Goal: Task Accomplishment & Management: Manage account settings

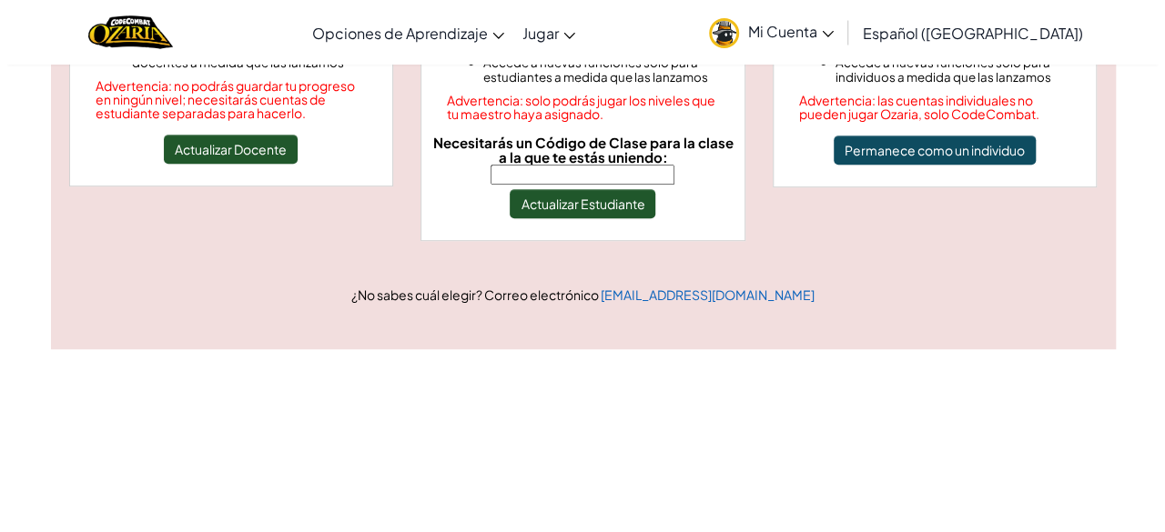
scroll to position [351, 0]
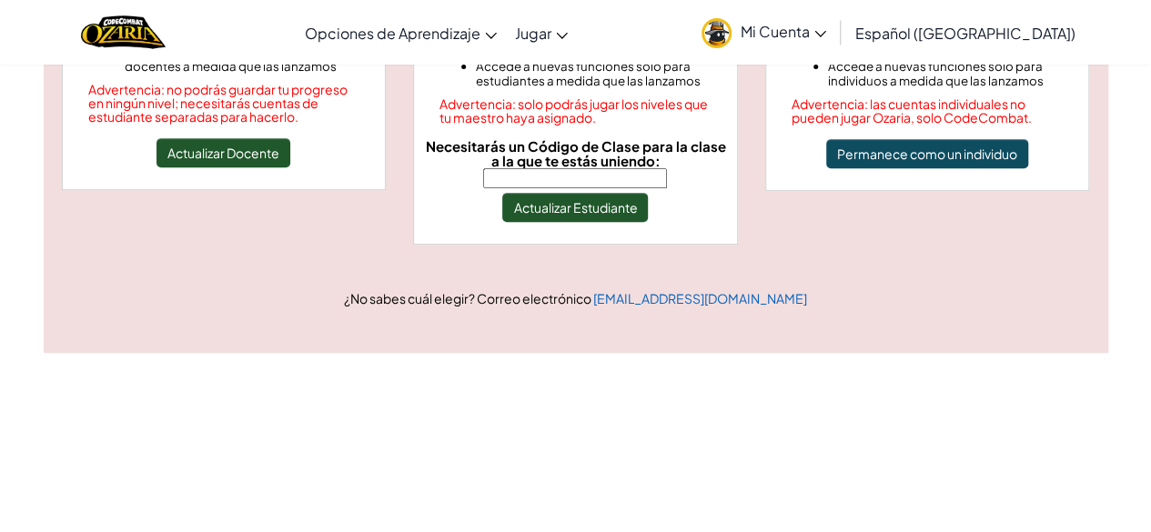
click at [551, 168] on input "Necesitarás un Código de Clase para la clase a la que te estás uniendo:" at bounding box center [575, 178] width 184 height 20
type input "SpeedSadLate"
click at [594, 203] on button "Actualizar Estudiante" at bounding box center [575, 207] width 146 height 29
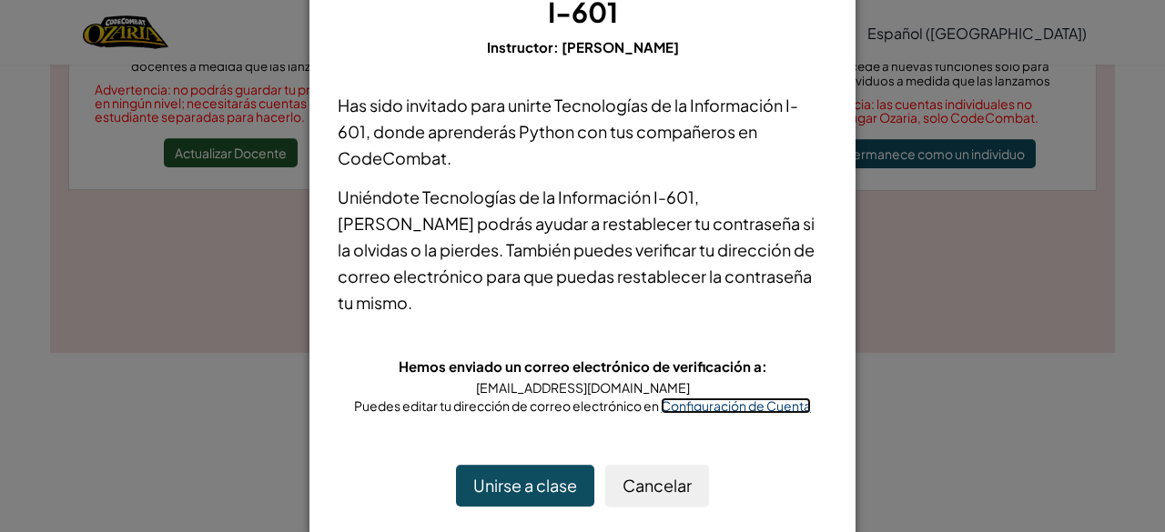
scroll to position [128, 0]
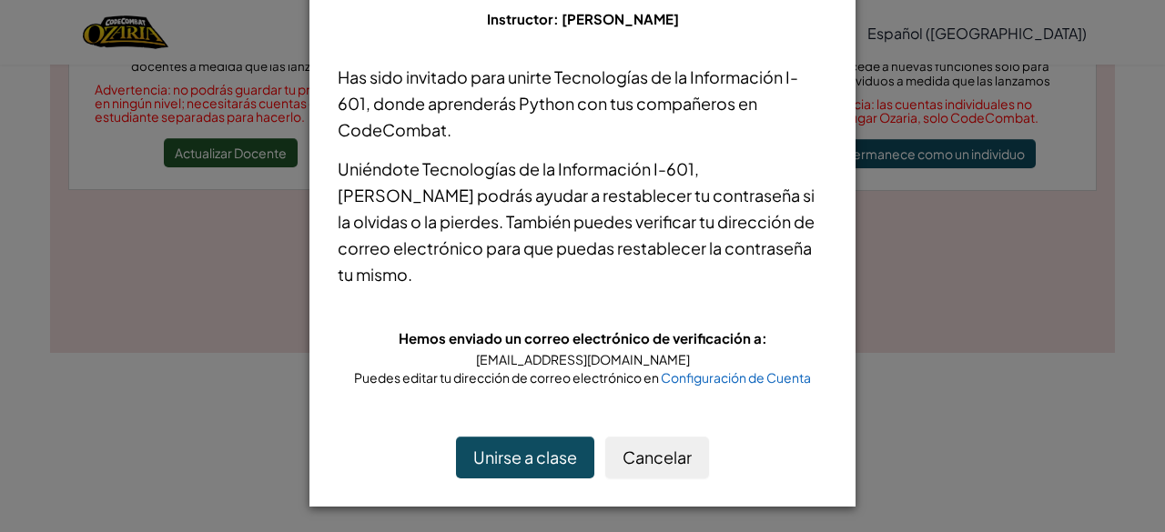
click at [550, 480] on div "Unirse a clase Cancelar" at bounding box center [582, 458] width 526 height 78
click at [768, 383] on span "Configuración de Cuenta" at bounding box center [736, 377] width 150 height 16
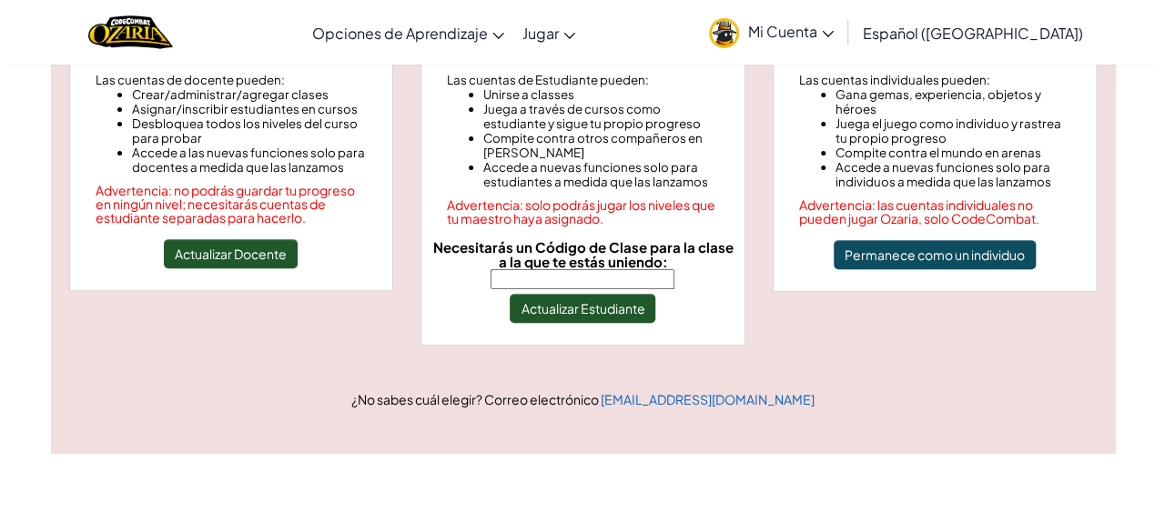
scroll to position [260, 0]
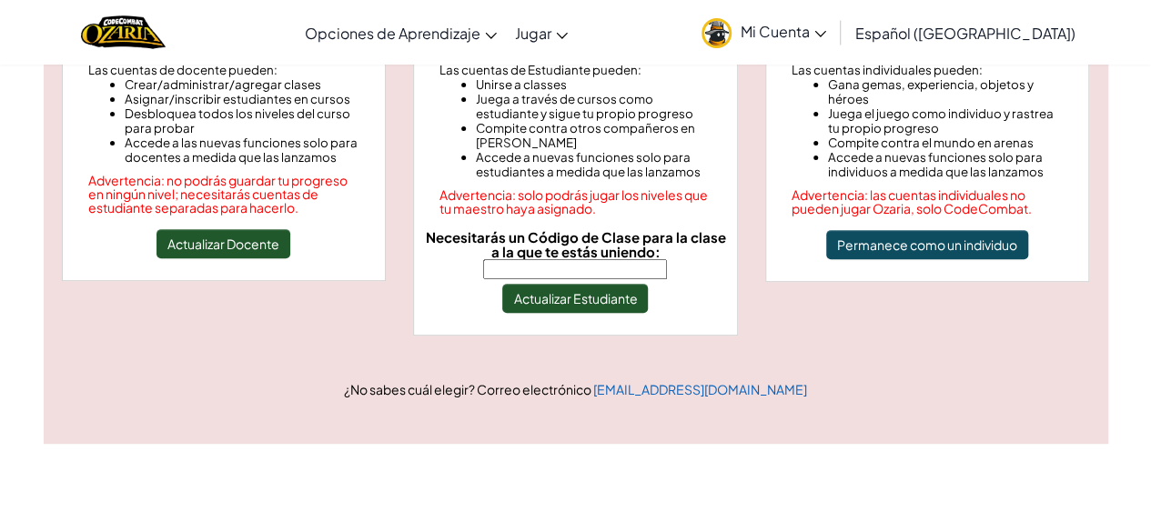
click at [603, 262] on input "Necesitarás un Código de Clase para la clase a la que te estás uniendo:" at bounding box center [575, 269] width 184 height 20
type input "SpeedSadLate"
click at [597, 288] on button "Actualizar Estudiante" at bounding box center [575, 298] width 146 height 29
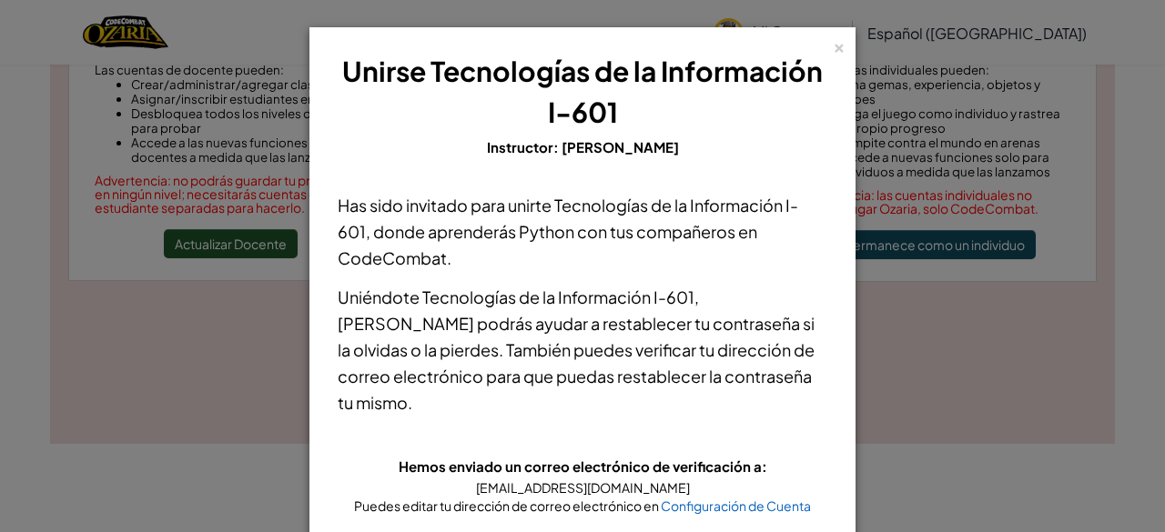
click at [839, 38] on div "× Unirse Tecnologías de la Información I-601 Instructor: [PERSON_NAME] Has sido…" at bounding box center [582, 331] width 546 height 608
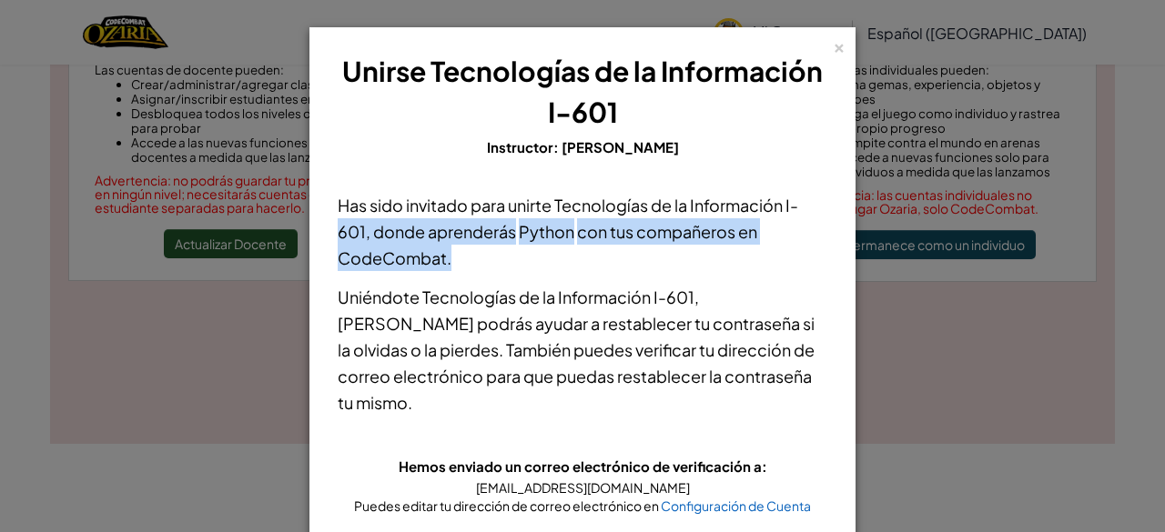
drag, startPoint x: 315, startPoint y: 222, endPoint x: 187, endPoint y: 308, distance: 153.9
click at [187, 308] on div "× Unirse Tecnologías de la Información I-601 Instructor: [PERSON_NAME] Has sido…" at bounding box center [582, 266] width 1165 height 532
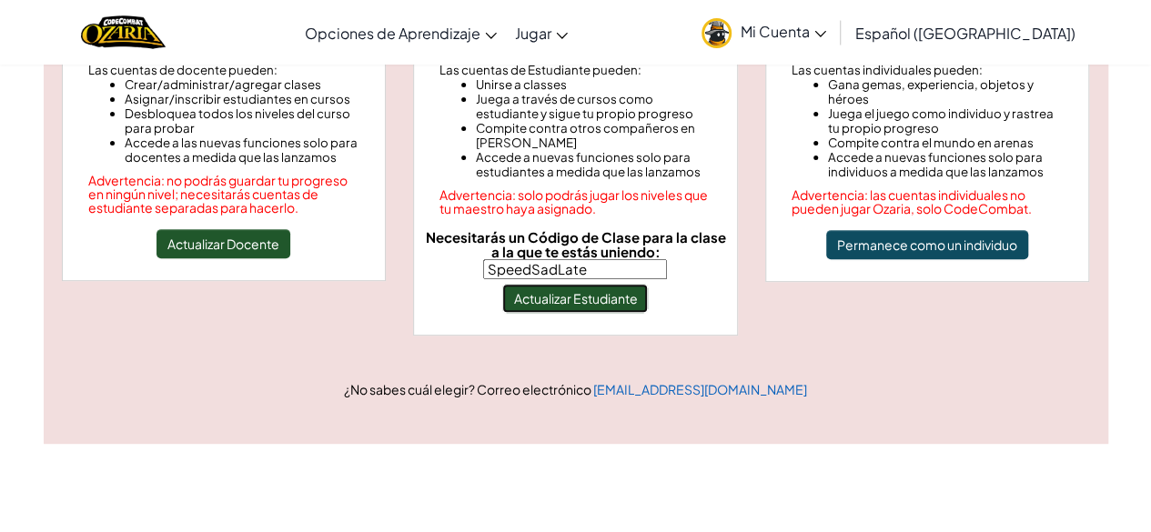
click at [582, 285] on button "Actualizar Estudiante" at bounding box center [575, 298] width 146 height 29
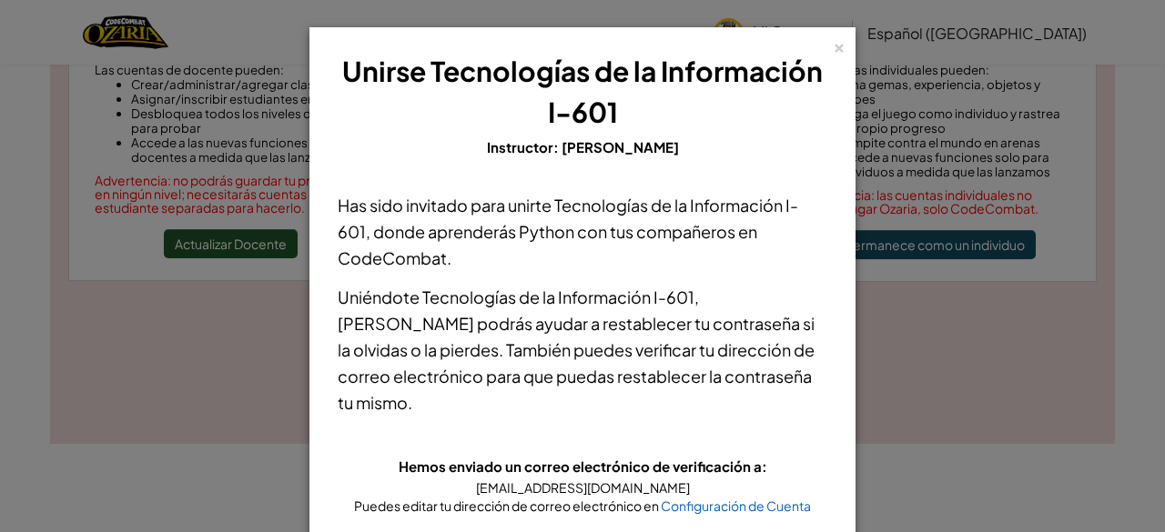
scroll to position [128, 0]
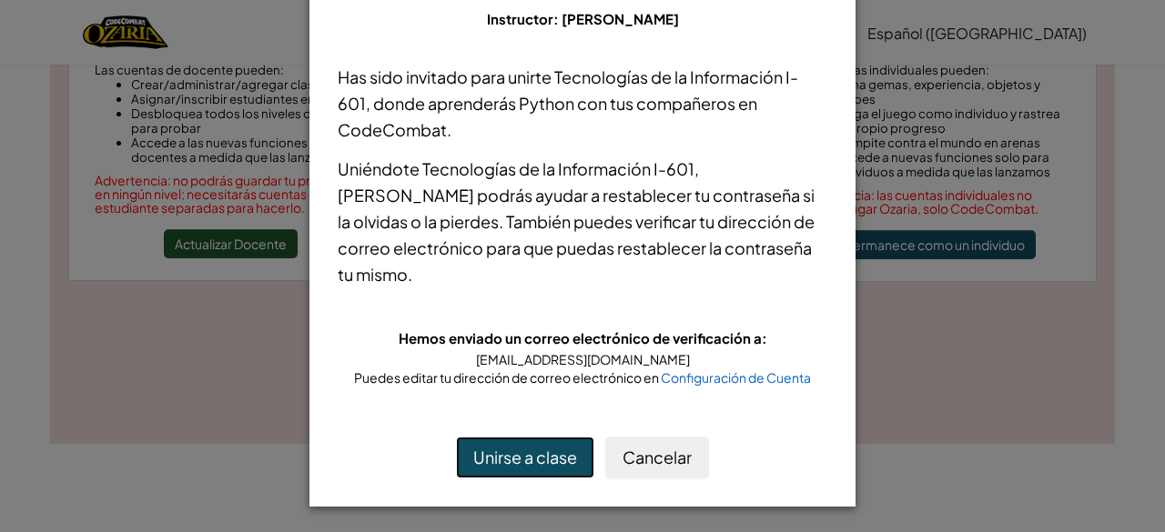
click at [501, 464] on button "Unirse a clase" at bounding box center [525, 458] width 138 height 42
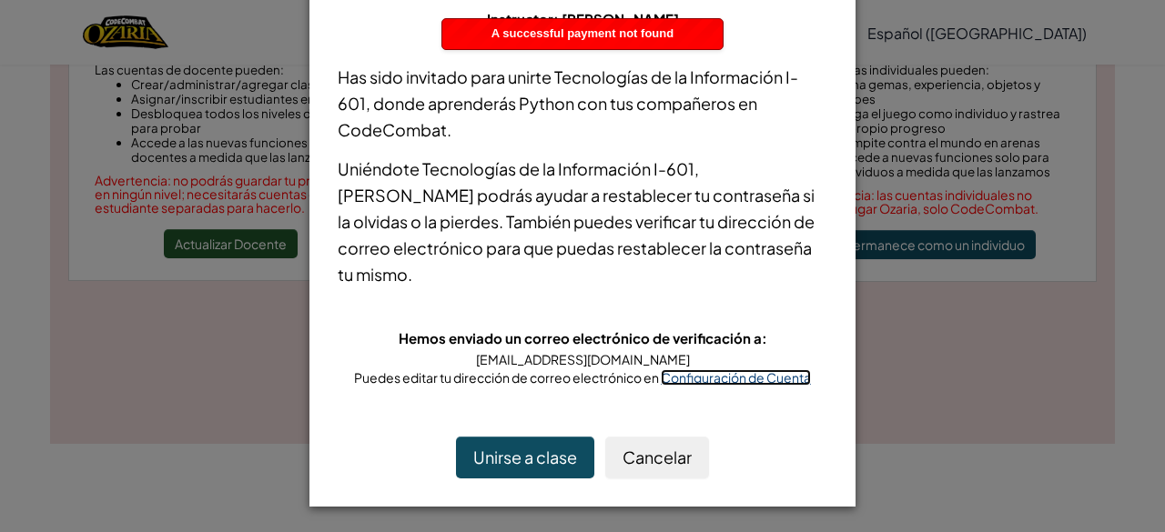
click at [684, 376] on span "Configuración de Cuenta" at bounding box center [736, 377] width 150 height 16
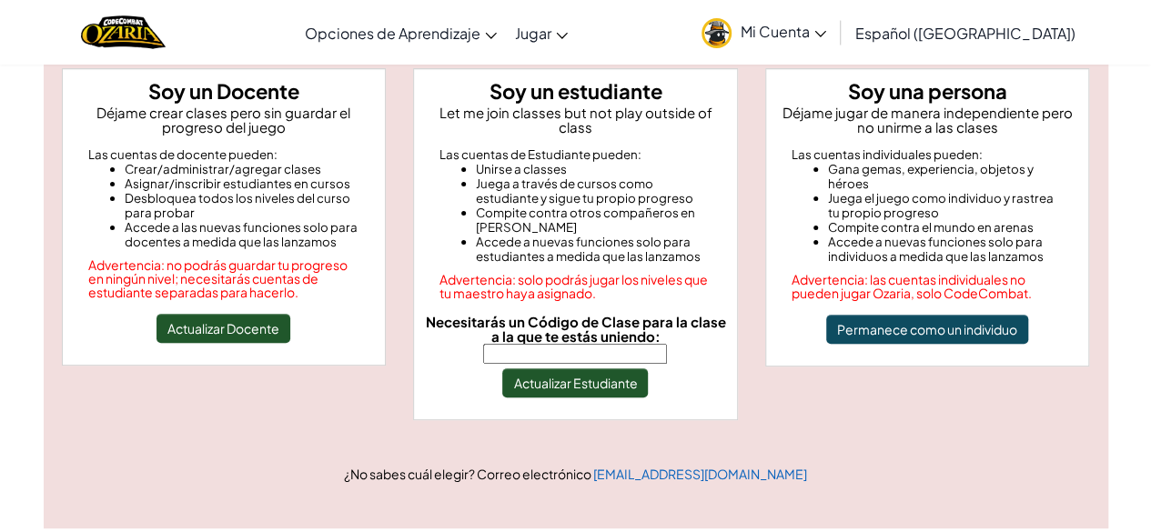
scroll to position [174, 0]
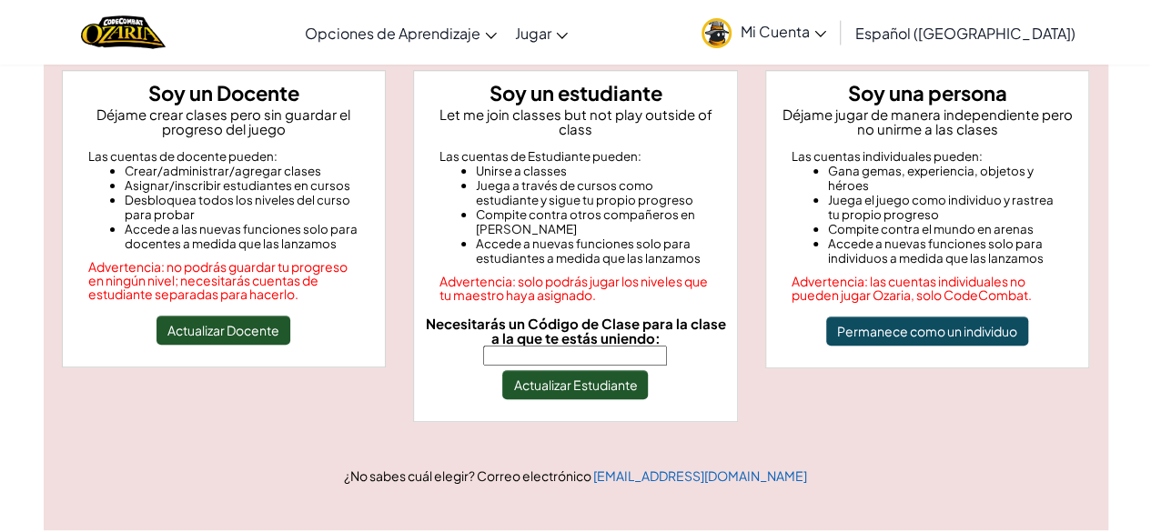
click at [808, 23] on span "Mi Cuenta" at bounding box center [784, 31] width 86 height 19
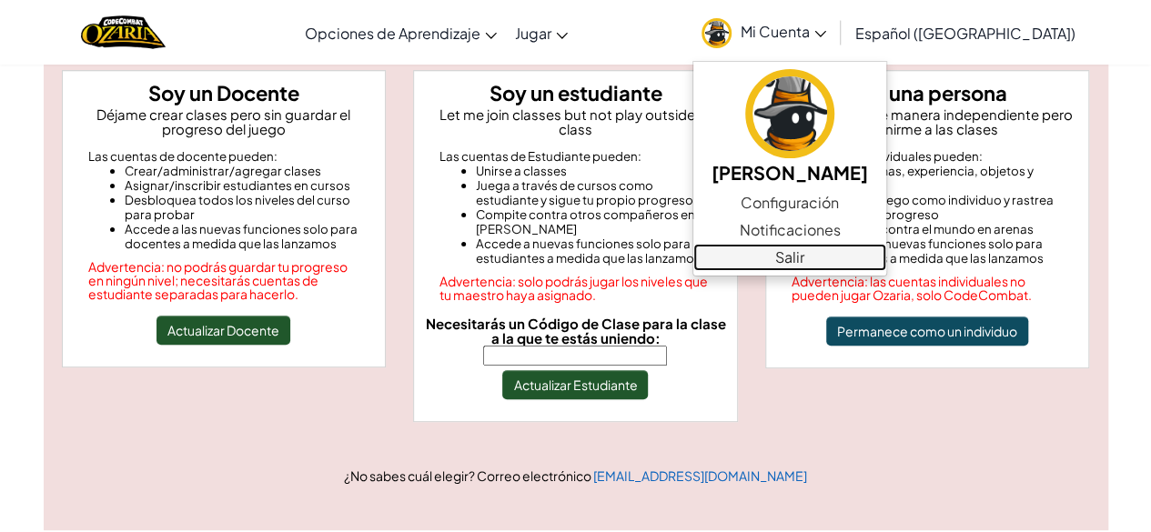
click at [826, 251] on link "Salir" at bounding box center [789, 257] width 193 height 27
